Goal: Task Accomplishment & Management: Complete application form

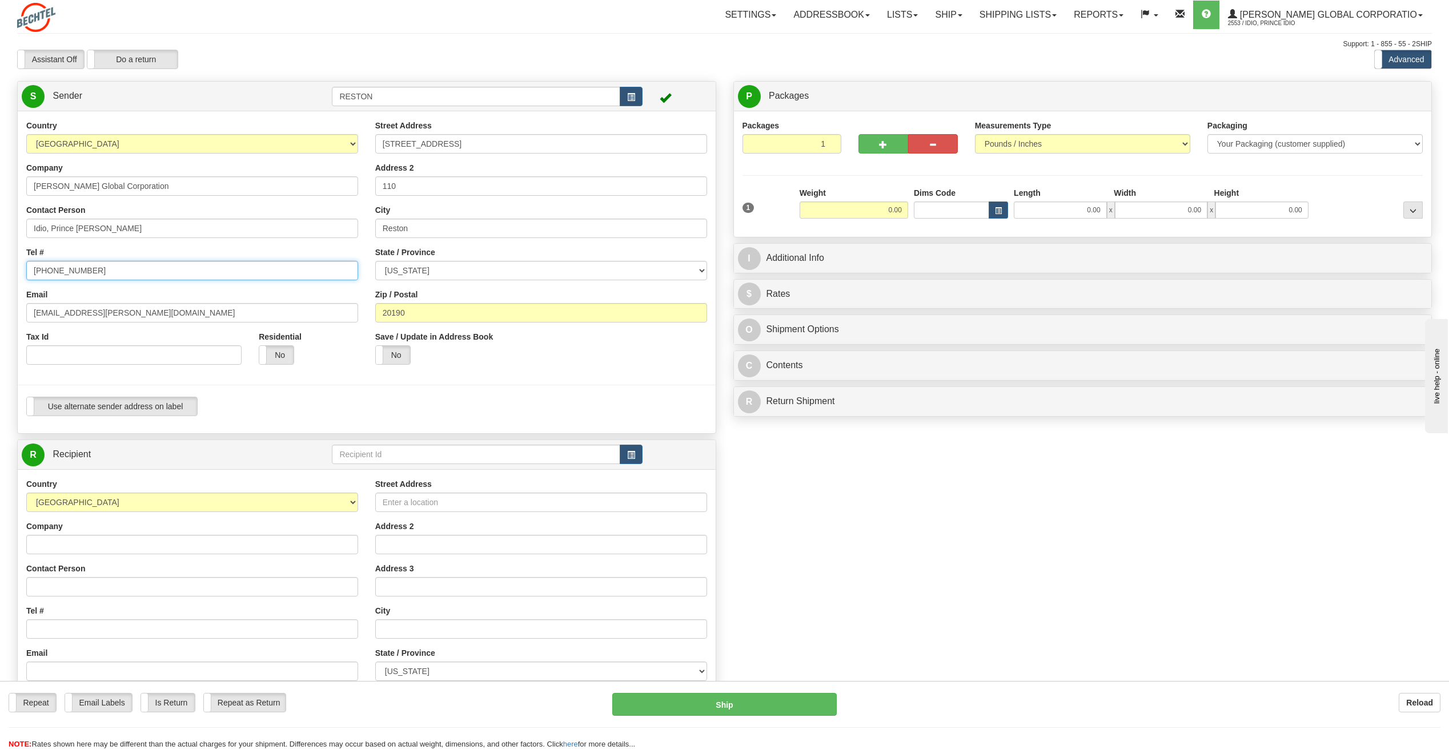
drag, startPoint x: 100, startPoint y: 269, endPoint x: 42, endPoint y: 279, distance: 59.0
click at [42, 279] on input "[PHONE_NUMBER]" at bounding box center [192, 270] width 332 height 19
drag, startPoint x: 154, startPoint y: 315, endPoint x: 5, endPoint y: 309, distance: 149.7
click at [5, 309] on div "Toggle navigation Settings Shipping Preferences Fields Preferences New" at bounding box center [724, 459] width 1449 height 919
drag, startPoint x: 107, startPoint y: 194, endPoint x: 47, endPoint y: 194, distance: 60.0
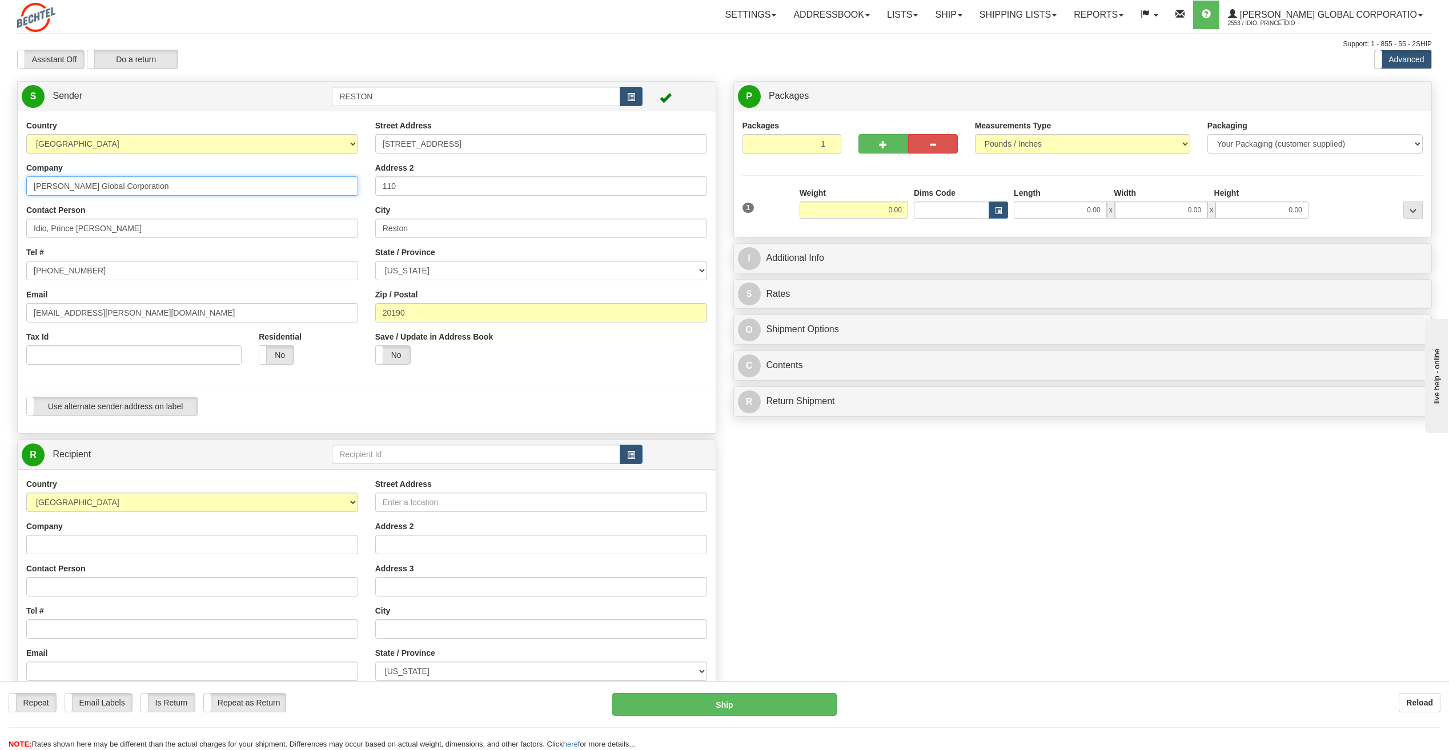
click at [2, 192] on div "Toggle navigation Settings Shipping Preferences Fields Preferences New" at bounding box center [724, 459] width 1449 height 919
drag, startPoint x: 481, startPoint y: 147, endPoint x: 373, endPoint y: 142, distance: 108.0
click at [373, 142] on div "Street Address [STREET_ADDRESS] Address 2 110 City [GEOGRAPHIC_DATA] State / Pr…" at bounding box center [541, 247] width 349 height 254
drag, startPoint x: 400, startPoint y: 190, endPoint x: 375, endPoint y: 190, distance: 25.1
click at [375, 190] on input "110" at bounding box center [541, 185] width 332 height 19
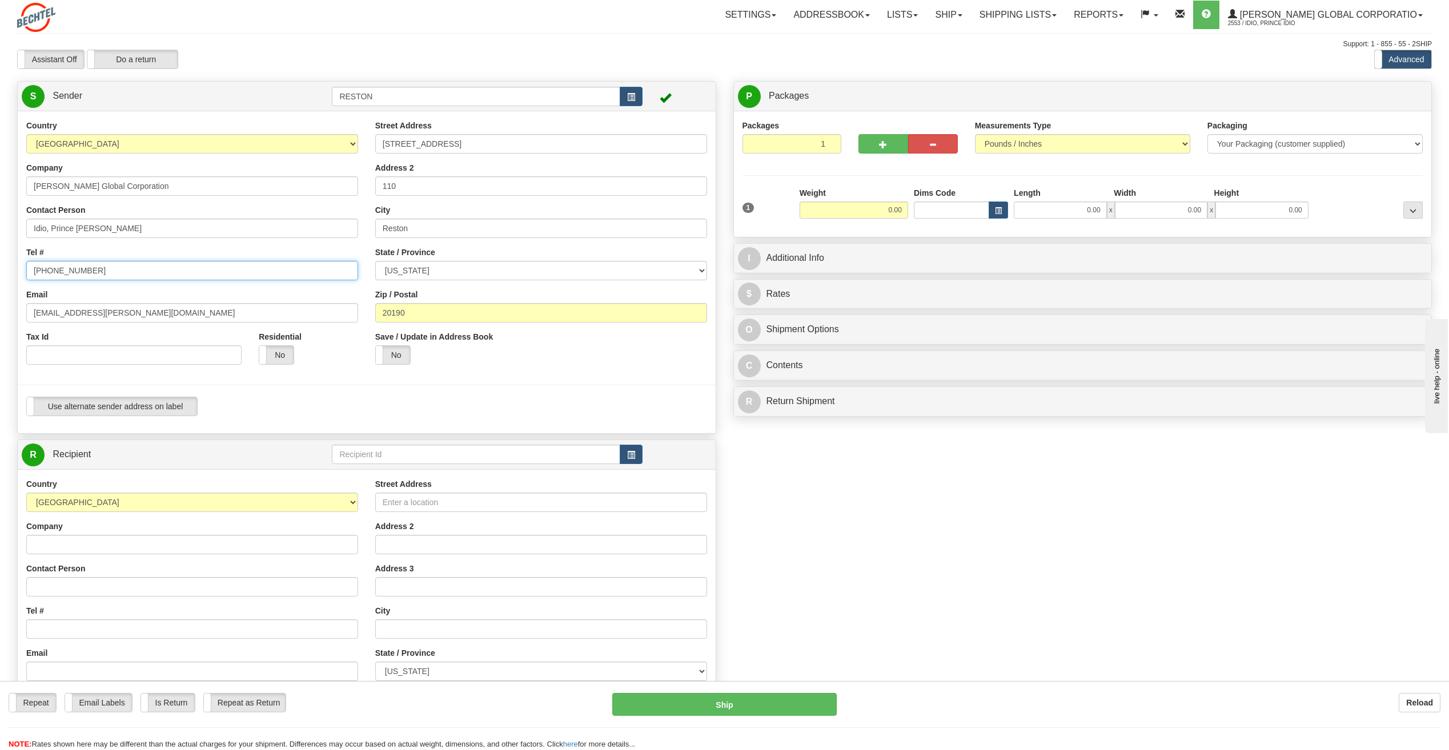
drag, startPoint x: 116, startPoint y: 270, endPoint x: 44, endPoint y: 280, distance: 72.7
click at [44, 280] on div "Country [GEOGRAPHIC_DATA] [GEOGRAPHIC_DATA] [GEOGRAPHIC_DATA] [GEOGRAPHIC_DATA]…" at bounding box center [192, 247] width 349 height 254
drag, startPoint x: 142, startPoint y: 313, endPoint x: 4, endPoint y: 311, distance: 138.2
click at [4, 311] on div "Toggle navigation Settings Shipping Preferences Fields Preferences New" at bounding box center [724, 459] width 1449 height 919
drag, startPoint x: 148, startPoint y: 191, endPoint x: 20, endPoint y: 186, distance: 128.6
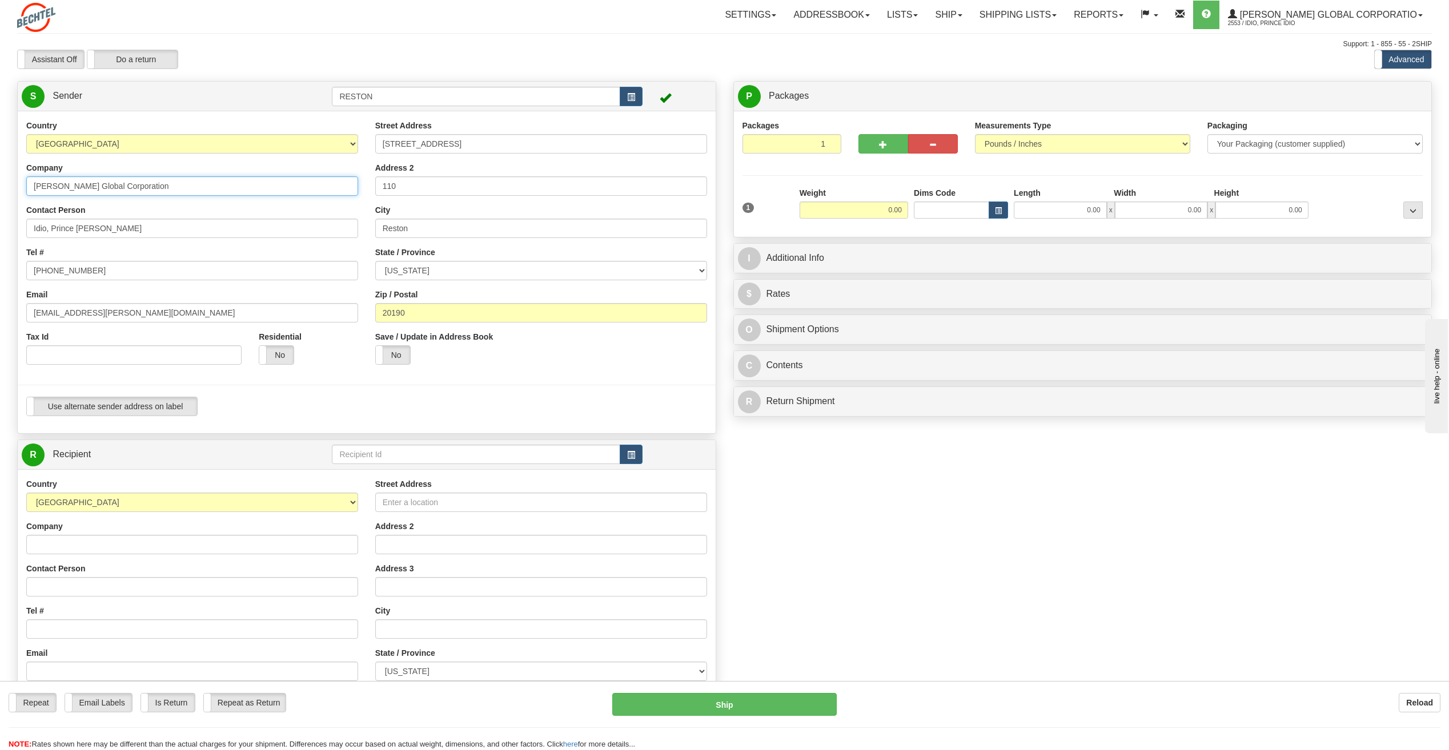
click at [20, 186] on div "Country [GEOGRAPHIC_DATA] [GEOGRAPHIC_DATA] [GEOGRAPHIC_DATA] [GEOGRAPHIC_DATA]…" at bounding box center [192, 247] width 349 height 254
drag, startPoint x: 467, startPoint y: 144, endPoint x: 379, endPoint y: 148, distance: 88.6
click at [379, 148] on input "[STREET_ADDRESS]" at bounding box center [541, 143] width 332 height 19
drag, startPoint x: 454, startPoint y: 186, endPoint x: 341, endPoint y: 187, distance: 113.6
click at [341, 187] on div "Country [GEOGRAPHIC_DATA] [GEOGRAPHIC_DATA] [GEOGRAPHIC_DATA] [GEOGRAPHIC_DATA]…" at bounding box center [367, 272] width 698 height 305
